Goal: Navigation & Orientation: Find specific page/section

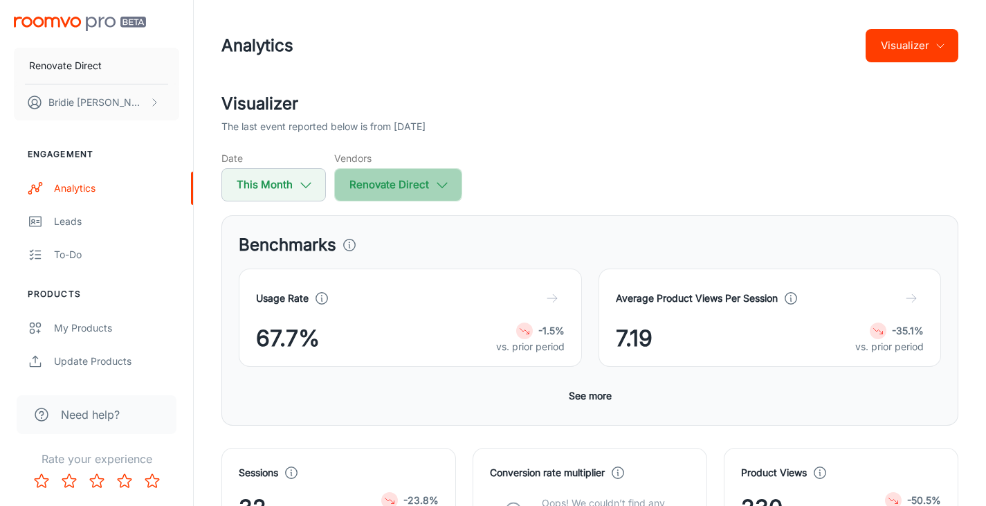
click at [390, 183] on button "Renovate Direct" at bounding box center [398, 184] width 128 height 33
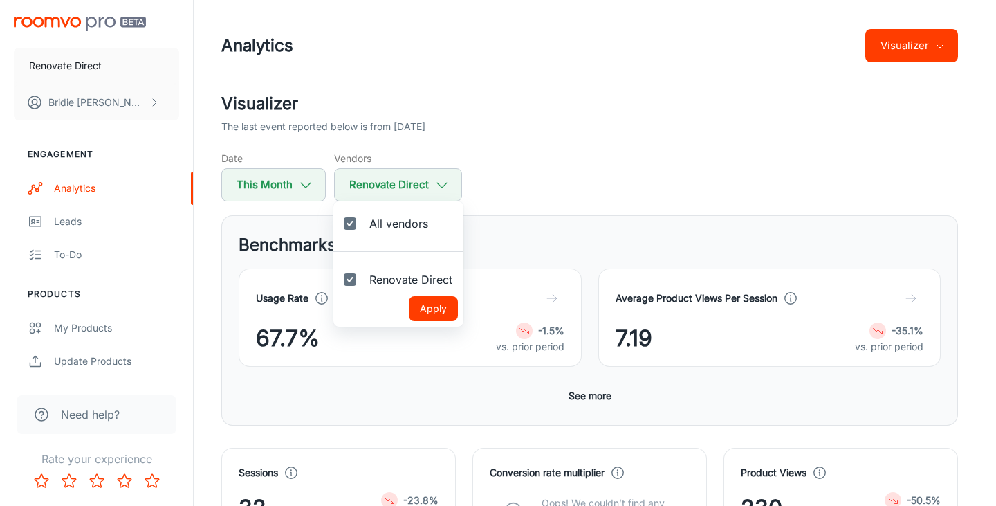
click at [524, 189] on div at bounding box center [498, 253] width 996 height 506
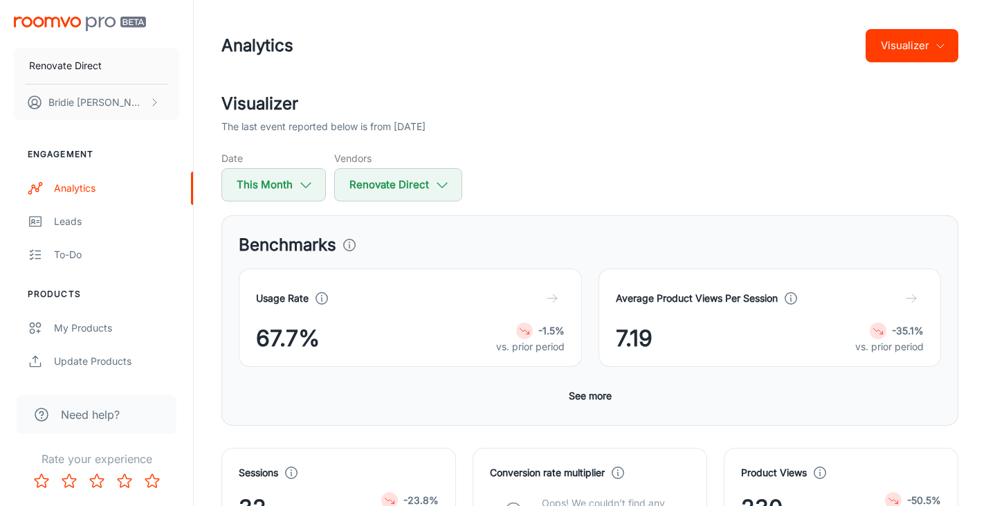
click at [941, 48] on icon "button" at bounding box center [940, 45] width 11 height 11
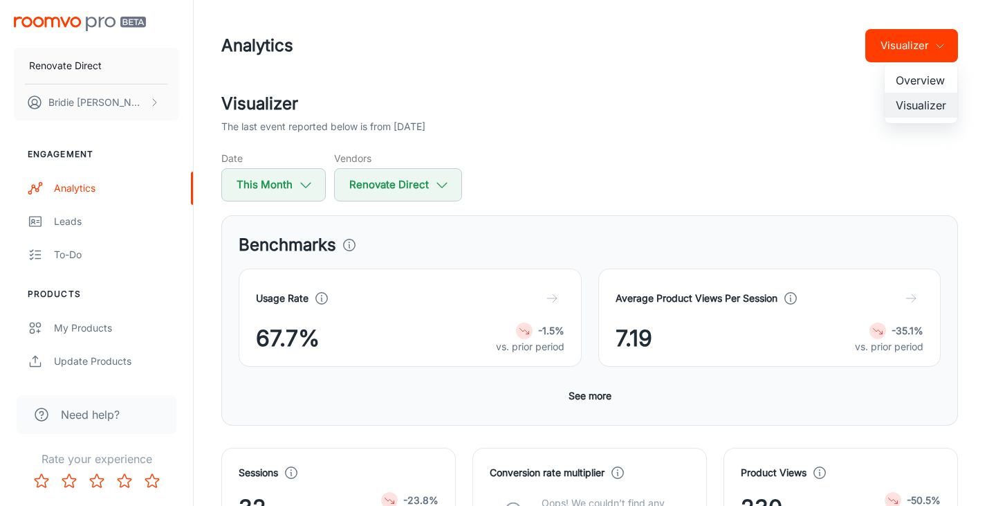
click at [602, 158] on div at bounding box center [498, 253] width 996 height 506
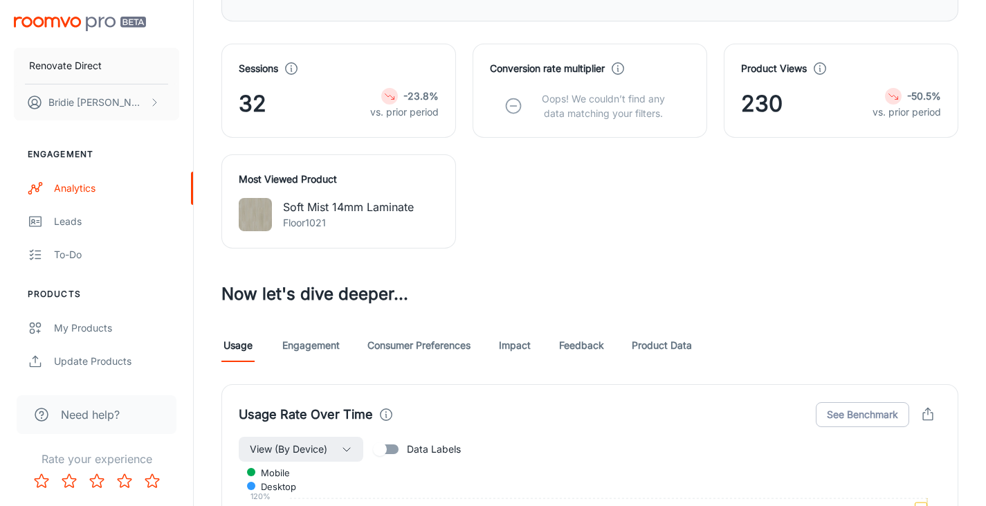
scroll to position [405, 0]
click at [568, 346] on link "Feedback" at bounding box center [581, 343] width 45 height 33
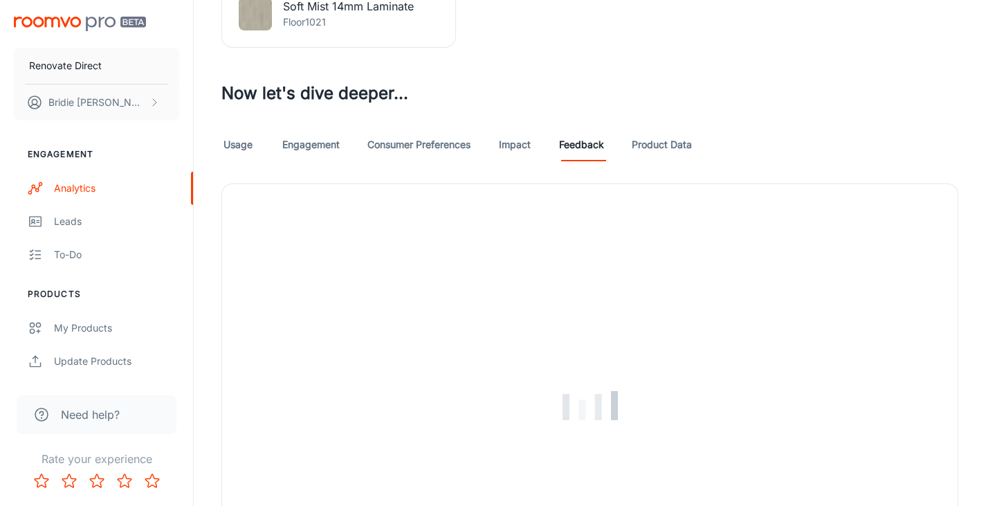
scroll to position [591, 0]
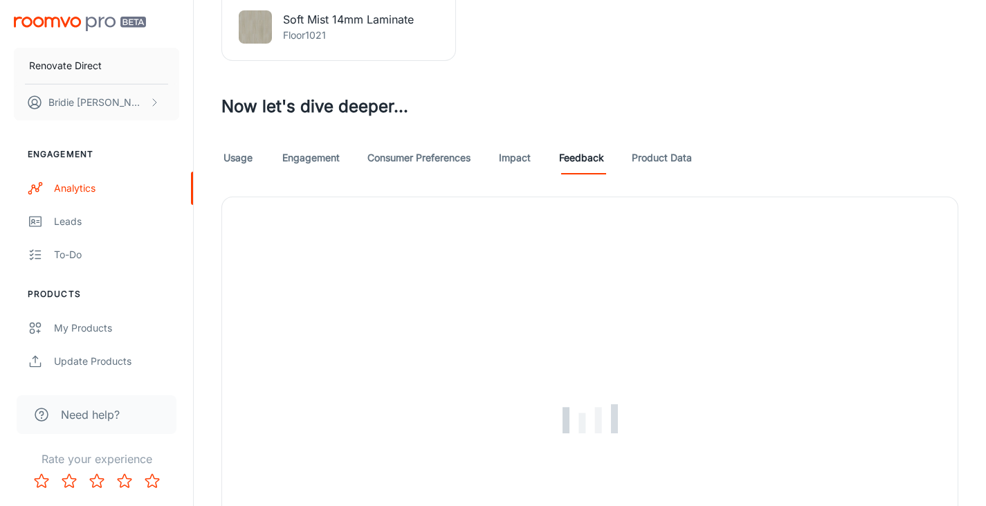
click at [652, 161] on link "Product Data" at bounding box center [662, 157] width 60 height 33
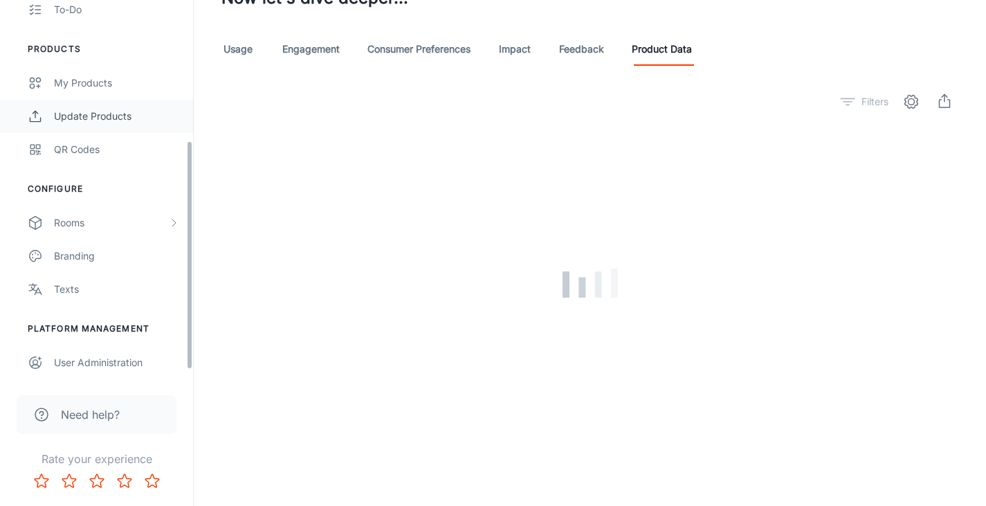
scroll to position [246, 0]
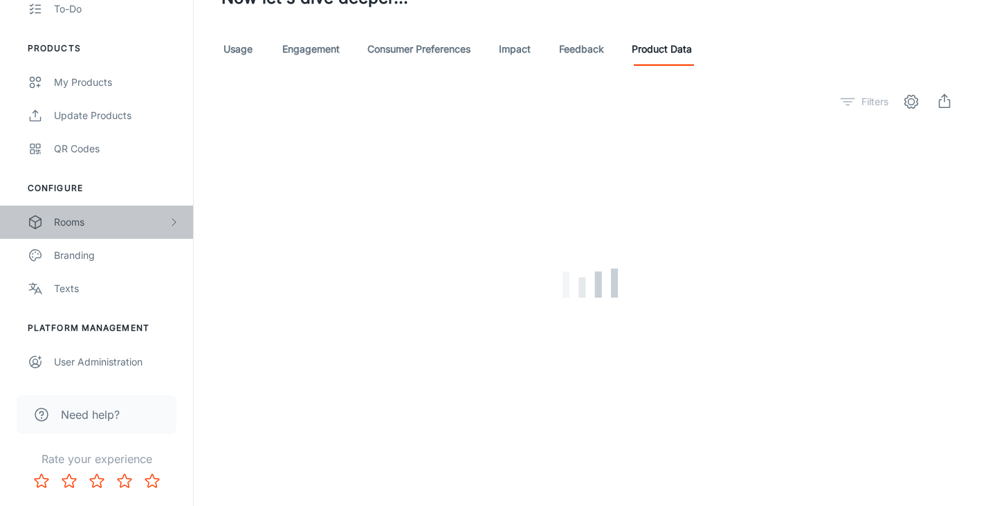
click at [116, 221] on div "Rooms" at bounding box center [111, 221] width 114 height 15
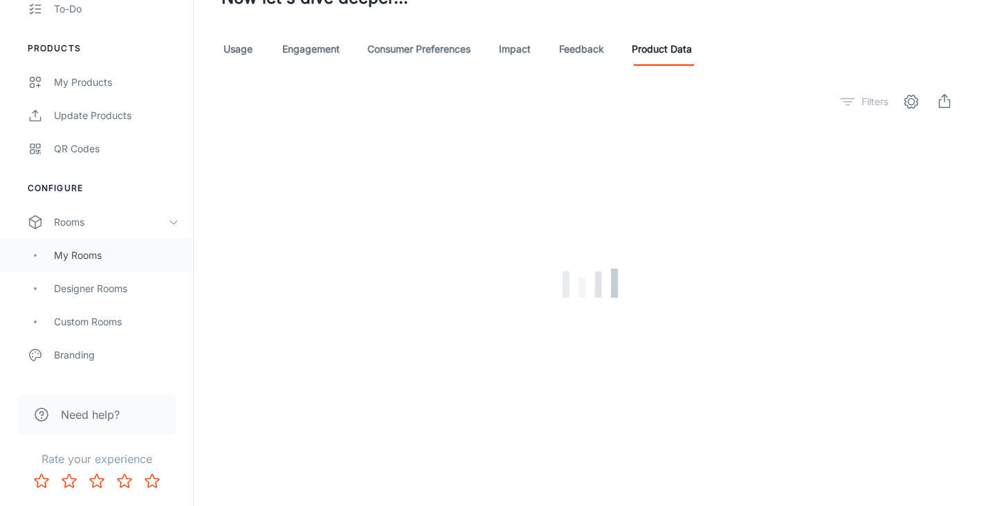
click at [91, 257] on div "My Rooms" at bounding box center [116, 255] width 125 height 15
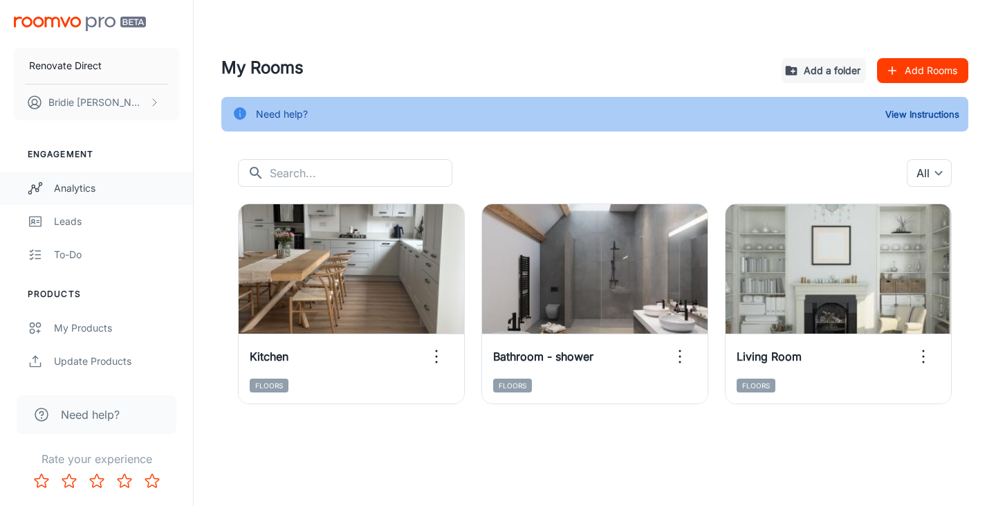
click at [61, 192] on div "Analytics" at bounding box center [116, 188] width 125 height 15
